Goal: Task Accomplishment & Management: Use online tool/utility

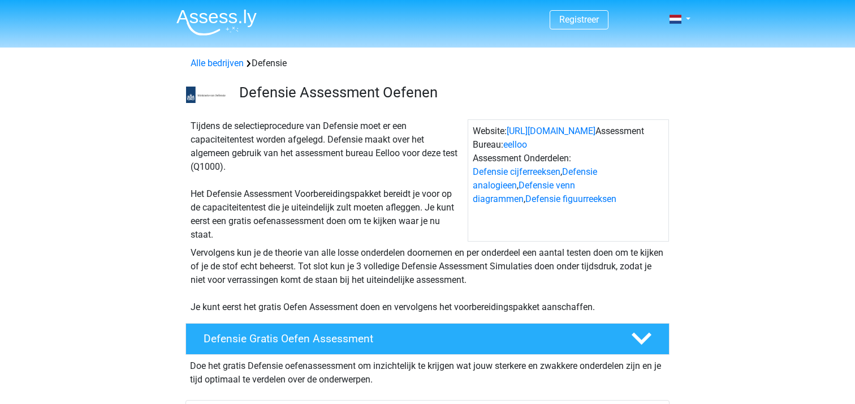
scroll to position [226, 0]
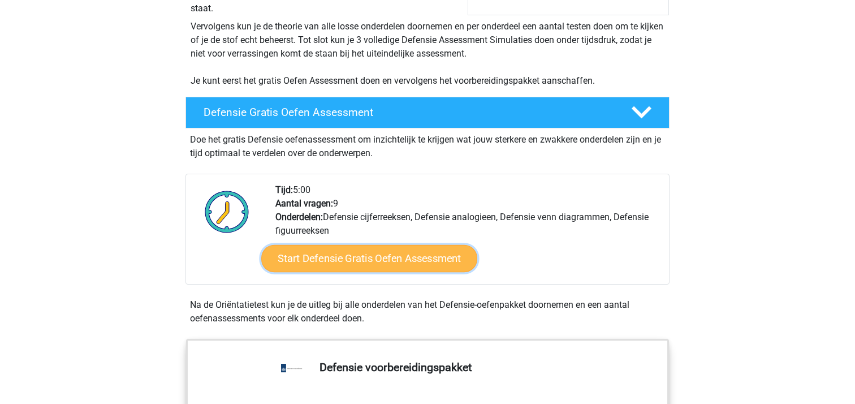
click at [371, 257] on link "Start Defensie Gratis Oefen Assessment" at bounding box center [369, 258] width 216 height 27
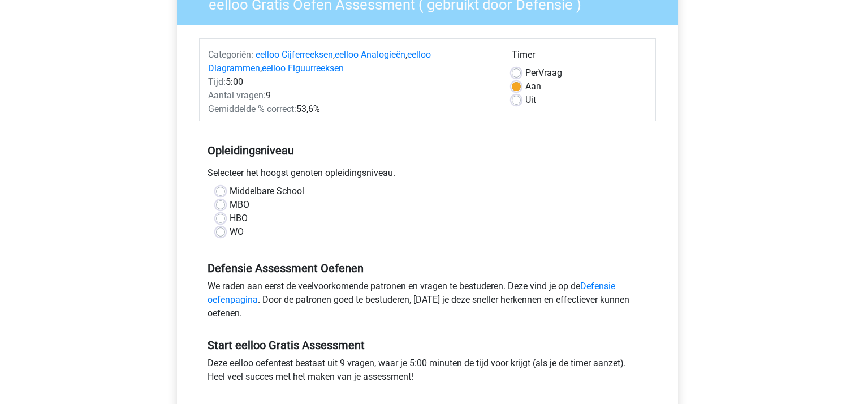
scroll to position [113, 0]
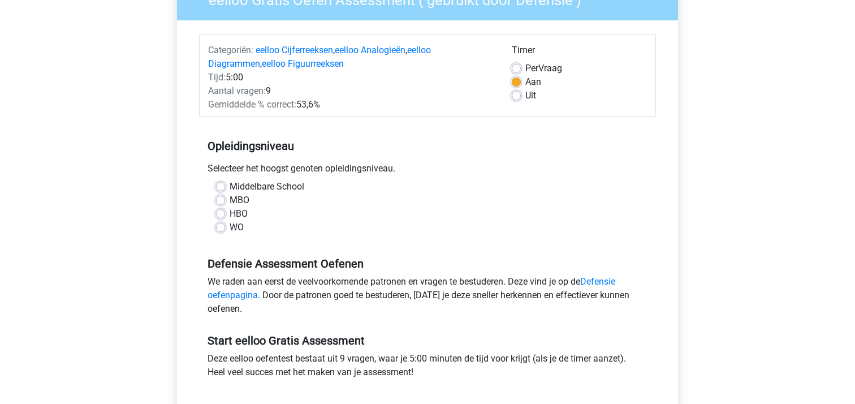
click at [230, 201] on label "MBO" at bounding box center [240, 200] width 20 height 14
click at [221, 201] on input "MBO" at bounding box center [220, 198] width 9 height 11
radio input "true"
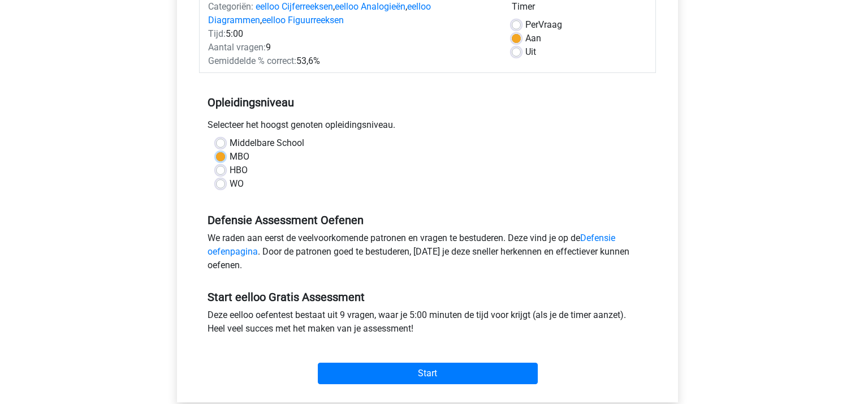
scroll to position [226, 0]
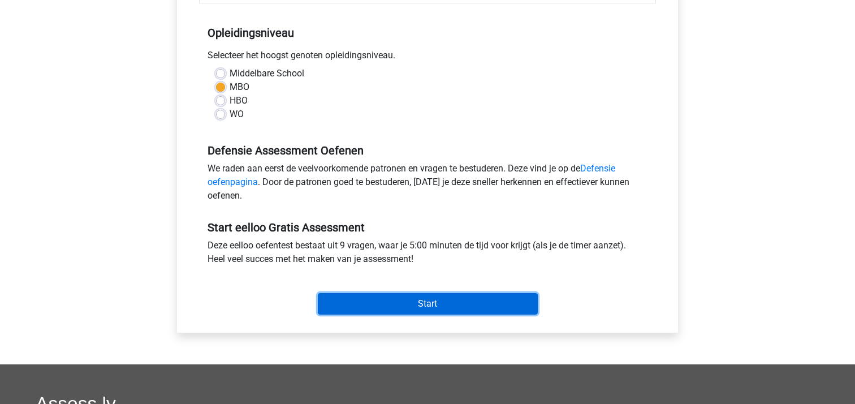
click at [427, 300] on input "Start" at bounding box center [428, 303] width 220 height 21
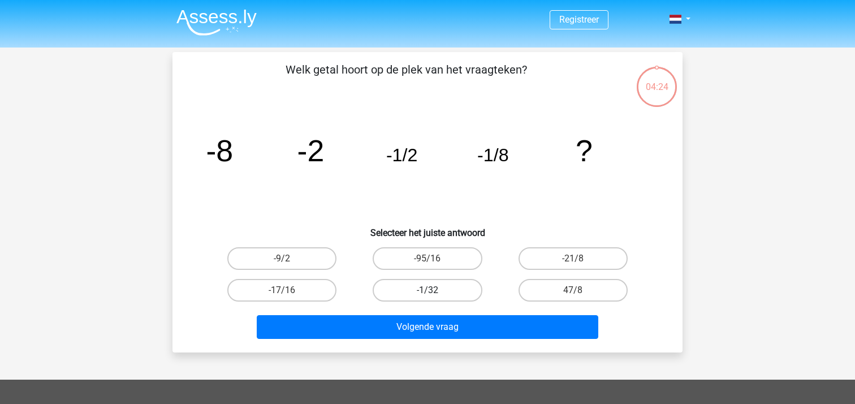
click at [432, 285] on label "-1/32" at bounding box center [427, 290] width 109 height 23
click at [432, 290] on input "-1/32" at bounding box center [430, 293] width 7 height 7
radio input "true"
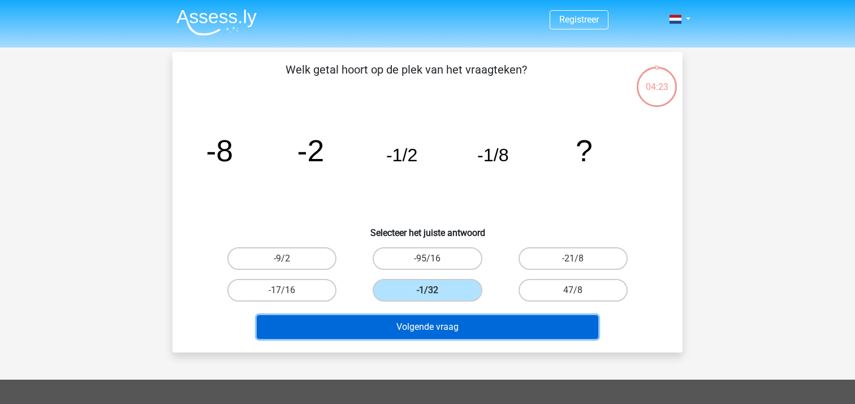
click at [429, 323] on button "Volgende vraag" at bounding box center [428, 327] width 342 height 24
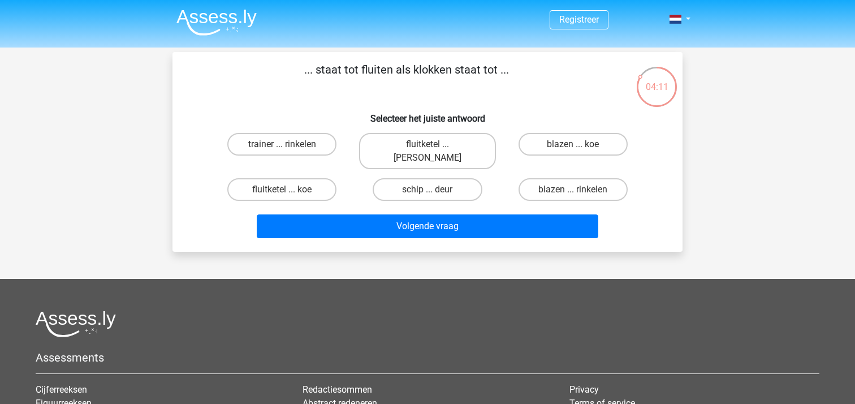
click at [427, 144] on input "fluitketel ... luiden" at bounding box center [430, 147] width 7 height 7
radio input "true"
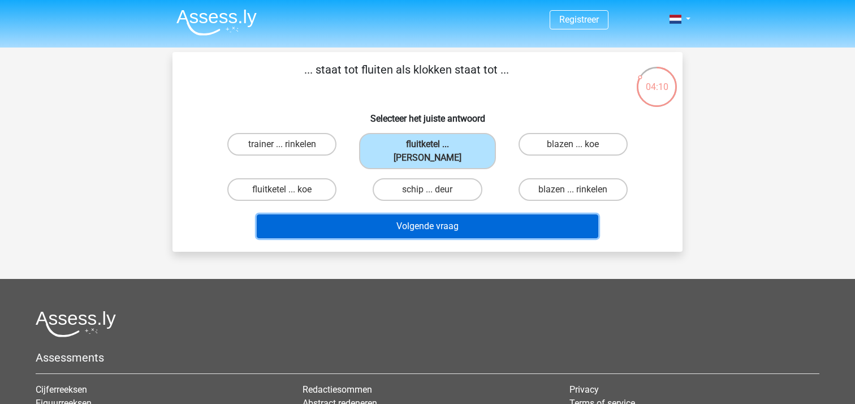
click at [406, 214] on button "Volgende vraag" at bounding box center [428, 226] width 342 height 24
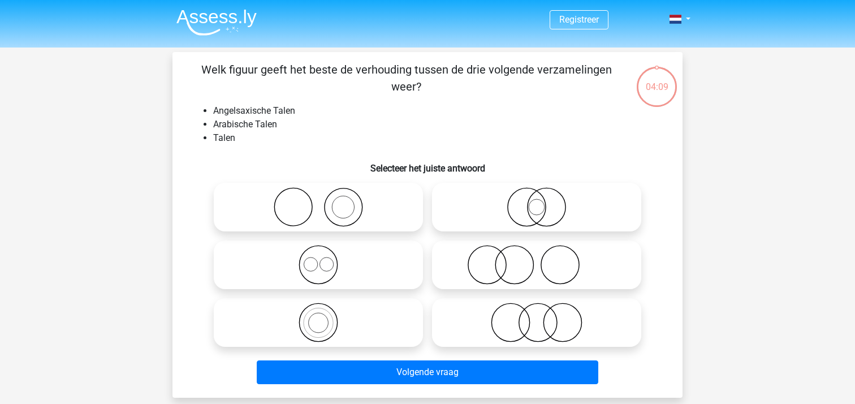
scroll to position [52, 0]
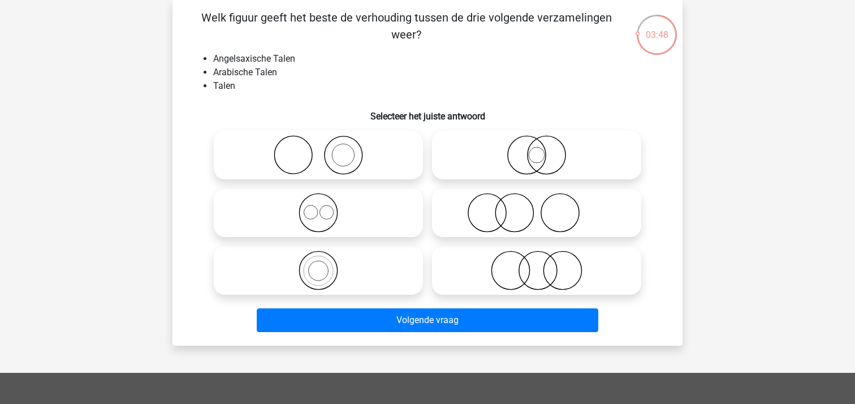
click at [320, 220] on icon at bounding box center [318, 213] width 200 height 40
click at [320, 207] on input "radio" at bounding box center [321, 203] width 7 height 7
radio input "true"
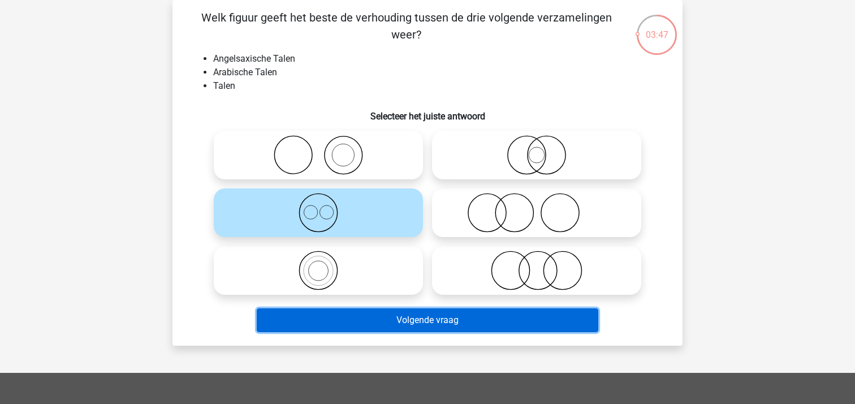
click at [425, 318] on button "Volgende vraag" at bounding box center [428, 320] width 342 height 24
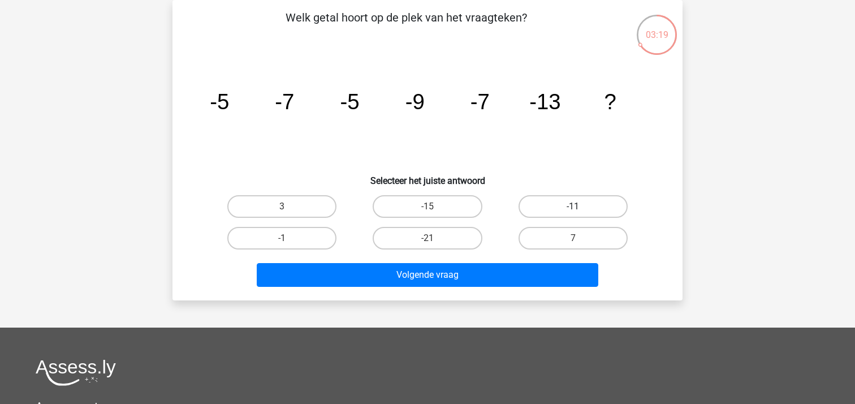
click at [573, 203] on label "-11" at bounding box center [572, 206] width 109 height 23
click at [573, 206] on input "-11" at bounding box center [576, 209] width 7 height 7
radio input "true"
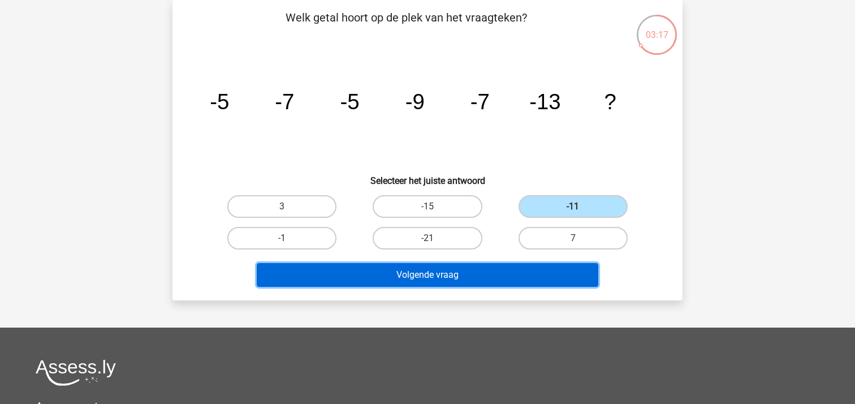
click at [435, 279] on button "Volgende vraag" at bounding box center [428, 275] width 342 height 24
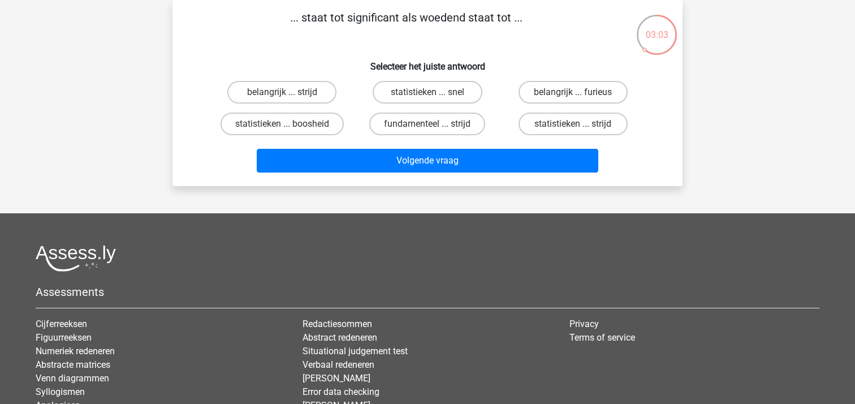
click at [574, 96] on input "belangrijk ... furieus" at bounding box center [576, 95] width 7 height 7
radio input "true"
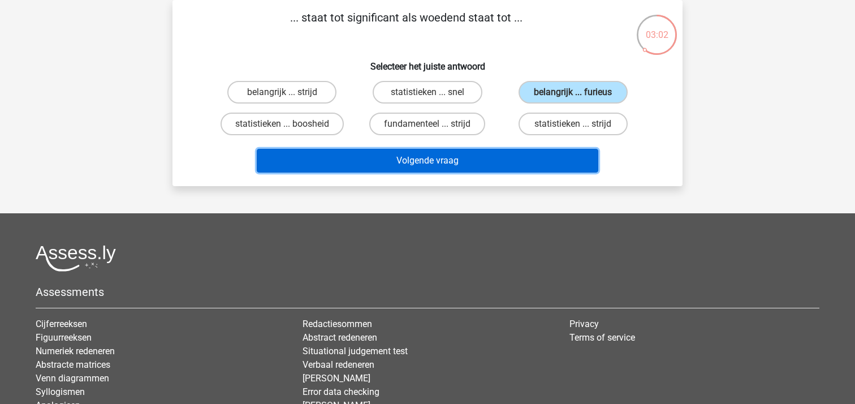
click at [452, 162] on button "Volgende vraag" at bounding box center [428, 161] width 342 height 24
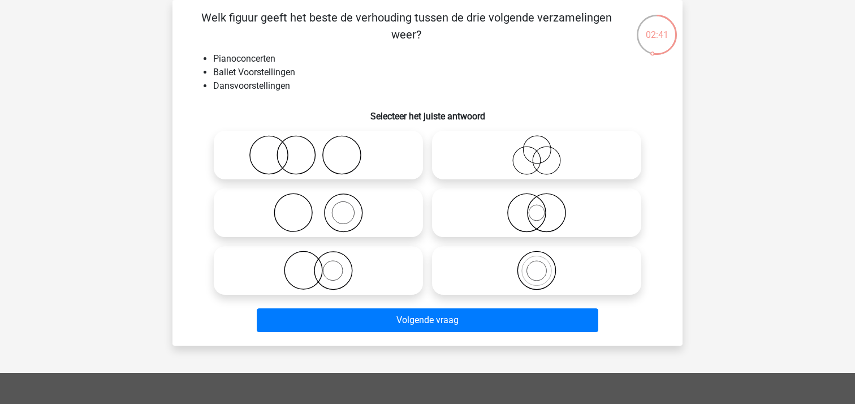
click at [328, 215] on icon at bounding box center [318, 213] width 200 height 40
click at [326, 207] on input "radio" at bounding box center [321, 203] width 7 height 7
radio input "true"
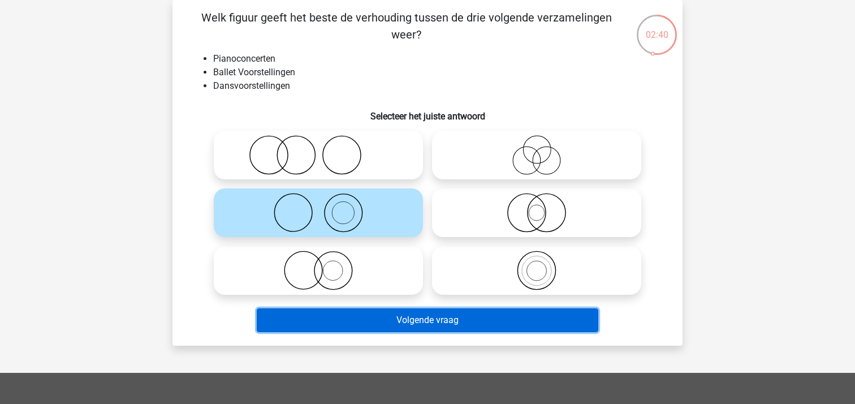
click at [434, 322] on button "Volgende vraag" at bounding box center [428, 320] width 342 height 24
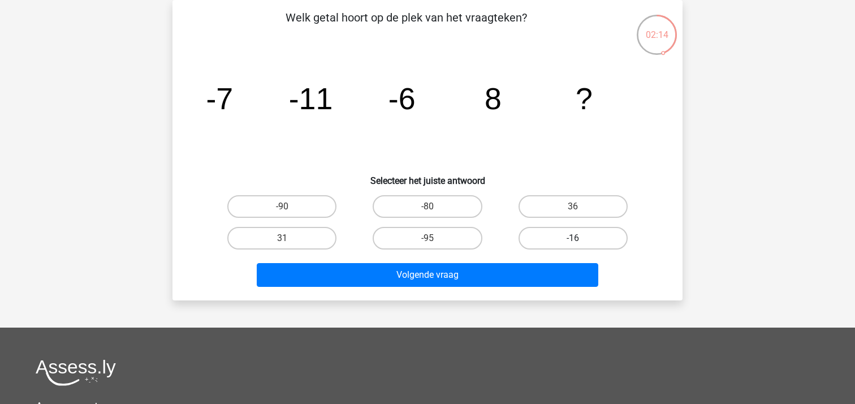
click at [569, 240] on label "-16" at bounding box center [572, 238] width 109 height 23
click at [573, 240] on input "-16" at bounding box center [576, 241] width 7 height 7
radio input "true"
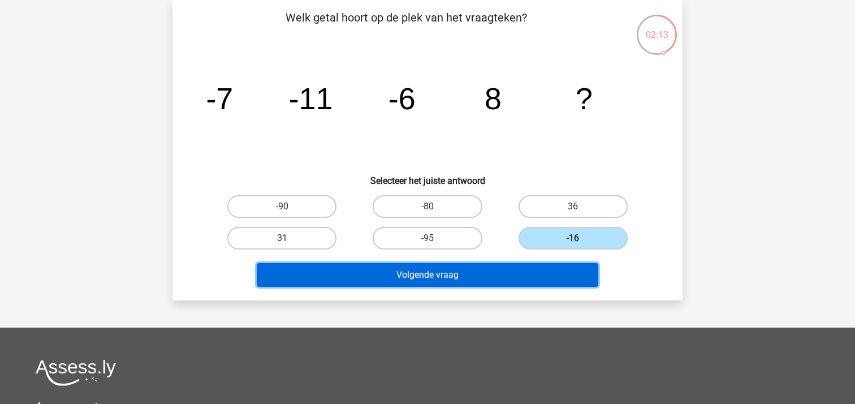
click at [445, 275] on button "Volgende vraag" at bounding box center [428, 275] width 342 height 24
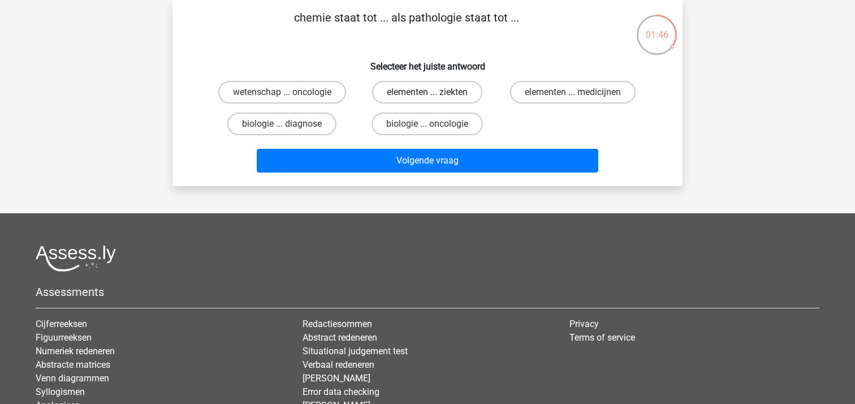
click at [398, 91] on label "elementen ... ziekten" at bounding box center [427, 92] width 110 height 23
click at [427, 92] on input "elementen ... ziekten" at bounding box center [430, 95] width 7 height 7
radio input "true"
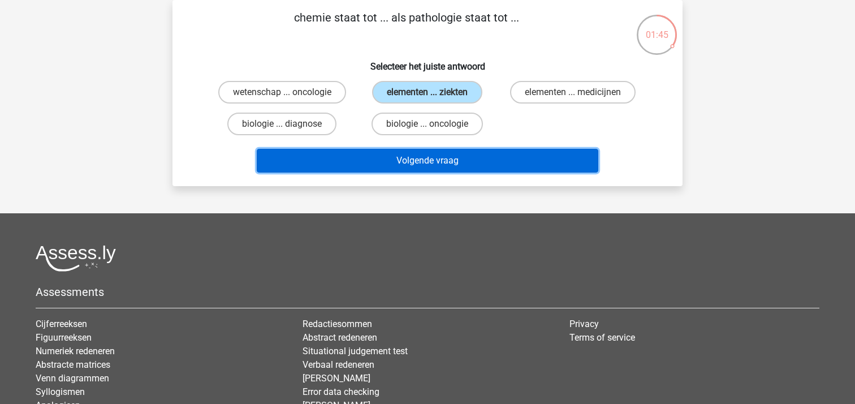
click at [403, 159] on button "Volgende vraag" at bounding box center [428, 161] width 342 height 24
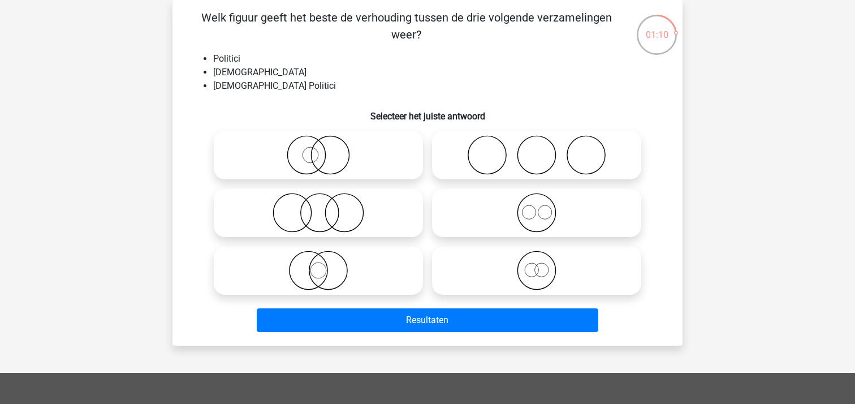
click at [323, 269] on icon at bounding box center [318, 270] width 200 height 40
click at [323, 265] on input "radio" at bounding box center [321, 260] width 7 height 7
radio input "true"
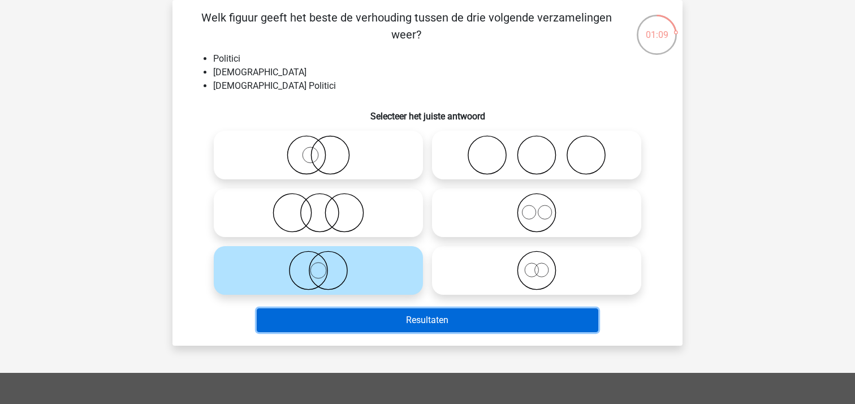
click at [414, 320] on button "Resultaten" at bounding box center [428, 320] width 342 height 24
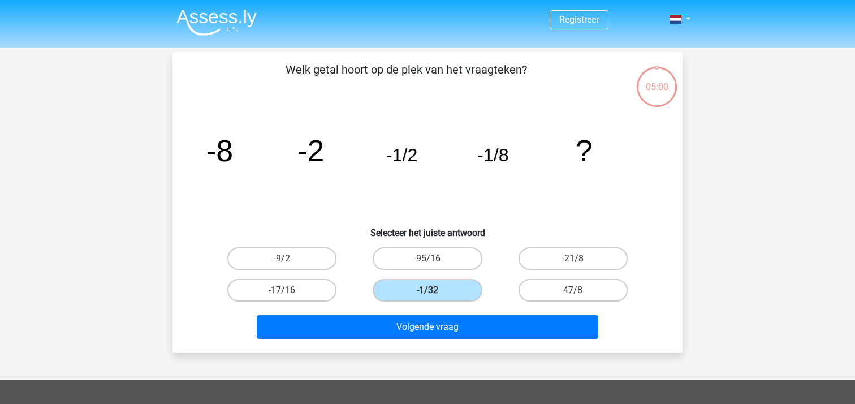
scroll to position [52, 0]
